Goal: Task Accomplishment & Management: Use online tool/utility

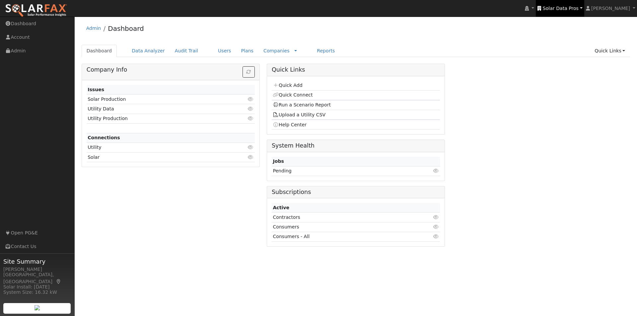
click at [570, 10] on span "Solar Data Pros" at bounding box center [561, 8] width 36 height 5
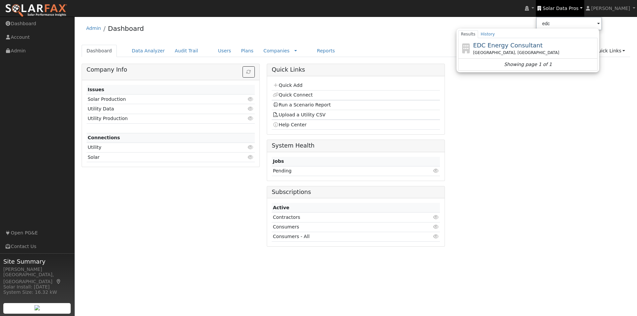
click at [499, 44] on span "EDC Energy Consultant" at bounding box center [508, 45] width 70 height 7
type input "EDC Energy Consultant"
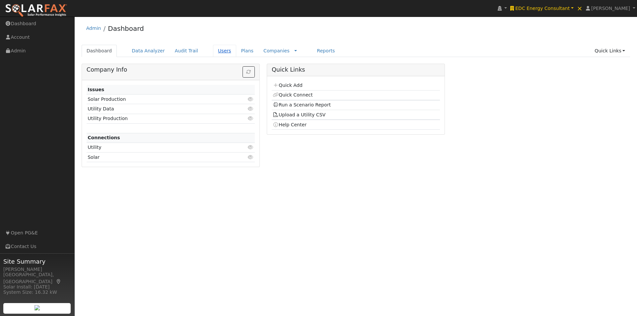
click at [214, 51] on link "Users" at bounding box center [224, 51] width 23 height 12
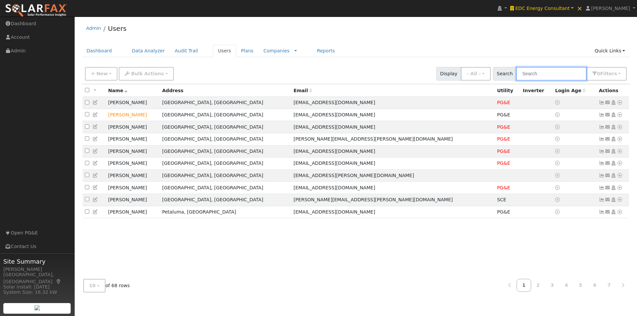
drag, startPoint x: 570, startPoint y: 68, endPoint x: 558, endPoint y: 66, distance: 12.4
click at [570, 68] on input "text" at bounding box center [551, 74] width 70 height 14
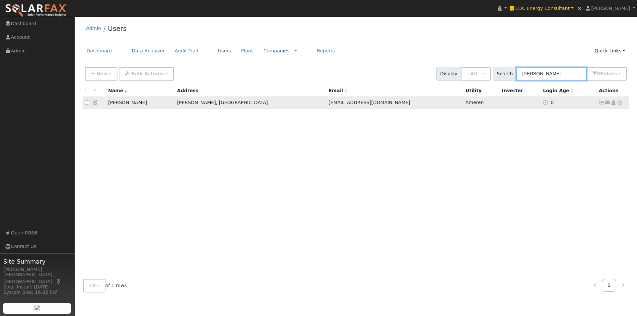
type input "roach"
click at [602, 104] on icon at bounding box center [602, 102] width 6 height 5
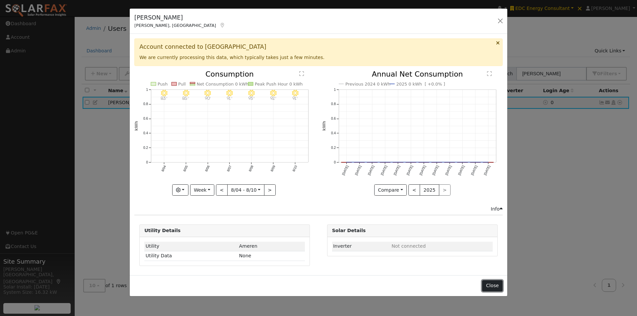
click at [493, 283] on button "Close" at bounding box center [492, 285] width 20 height 11
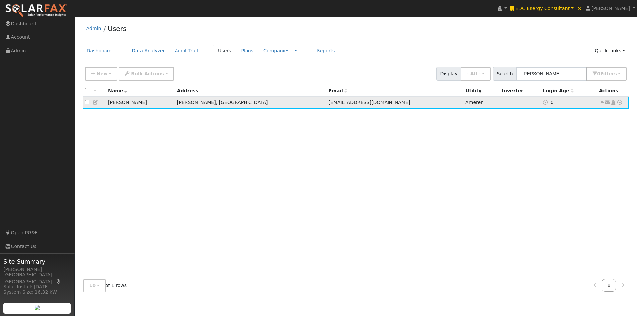
click at [620, 103] on icon at bounding box center [620, 102] width 6 height 5
click at [599, 114] on link "Data Analyzer" at bounding box center [598, 114] width 48 height 9
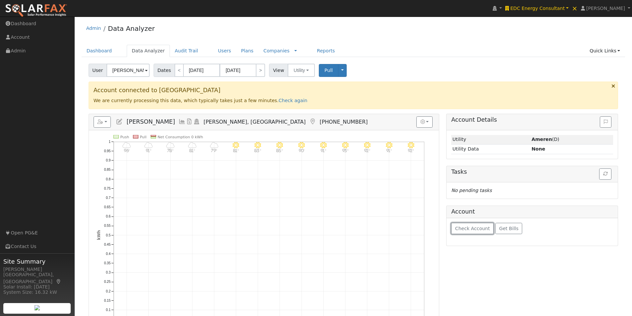
click at [476, 231] on span "Check Account" at bounding box center [472, 228] width 35 height 5
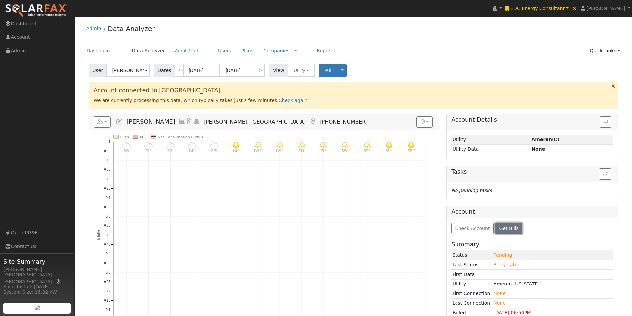
click at [505, 227] on span "Get Bills" at bounding box center [509, 228] width 19 height 5
click at [542, 8] on span "EDC Energy Consultant" at bounding box center [537, 8] width 54 height 5
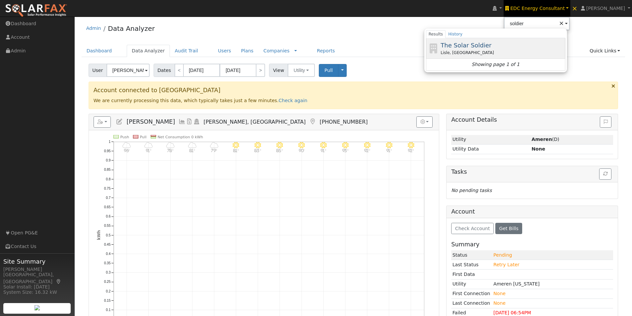
click at [475, 45] on span "The Solar Soldier" at bounding box center [466, 45] width 51 height 7
type input "The Solar Soldier"
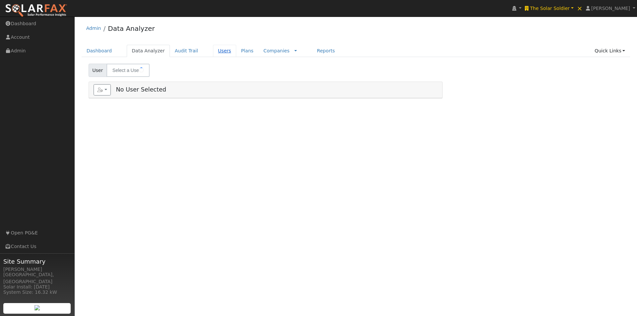
click at [214, 51] on link "Users" at bounding box center [224, 51] width 23 height 12
type input "[PERSON_NAME]"
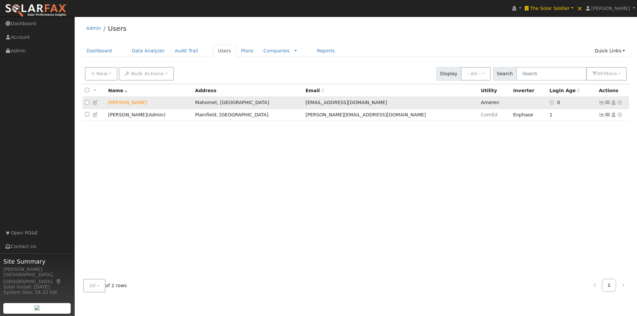
click at [620, 103] on icon at bounding box center [620, 102] width 6 height 5
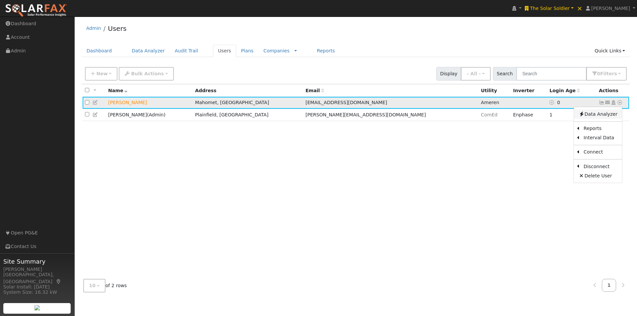
click at [594, 115] on link "Data Analyzer" at bounding box center [598, 114] width 48 height 9
